Goal: Information Seeking & Learning: Find specific fact

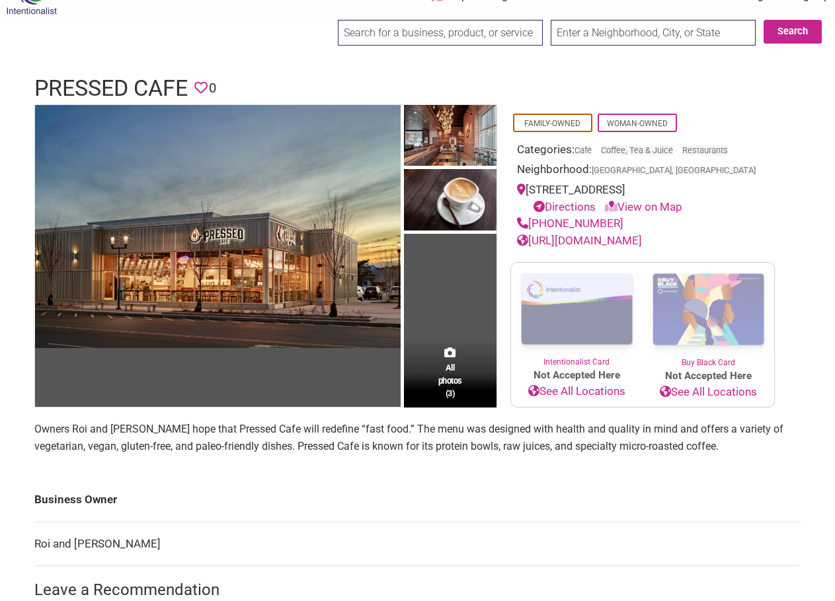
scroll to position [66, 0]
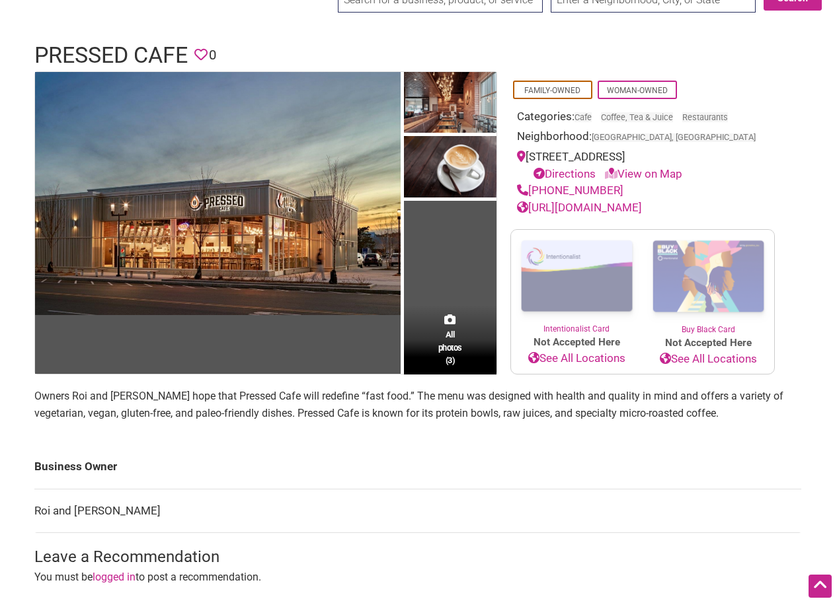
click at [163, 399] on p "Owners Roi and [PERSON_NAME] hope that Pressed Cafe will redefine “fast food.” …" at bounding box center [417, 405] width 767 height 34
copy p "Shpindler"
click at [112, 397] on p "Owners Roi and [PERSON_NAME] hope that Pressed Cafe will redefine “fast food.” …" at bounding box center [417, 405] width 767 height 34
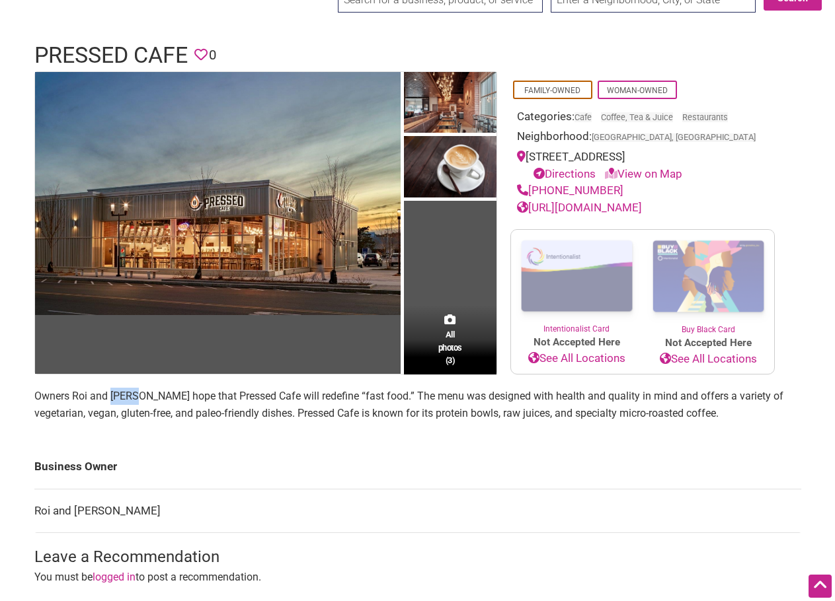
copy p "Miri"
click at [175, 396] on p "Owners Roi and [PERSON_NAME] hope that Pressed Cafe will redefine “fast food.” …" at bounding box center [417, 405] width 767 height 34
click at [167, 398] on p "Owners Roi and [PERSON_NAME] hope that Pressed Cafe will redefine “fast food.” …" at bounding box center [417, 405] width 767 height 34
copy p "Shpindler"
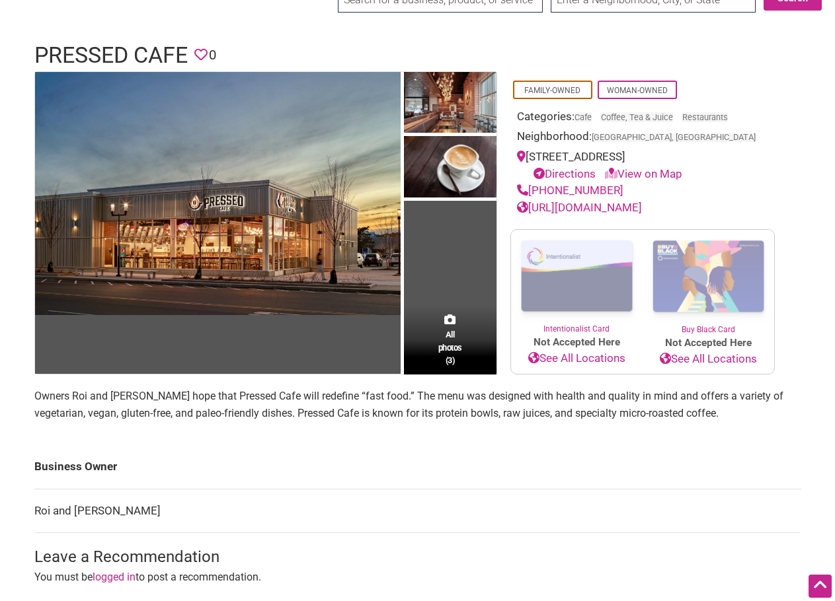
click at [159, 416] on p "Owners Roi and [PERSON_NAME] hope that Pressed Cafe will redefine “fast food.” …" at bounding box center [417, 405] width 767 height 34
